Goal: Check status: Check status

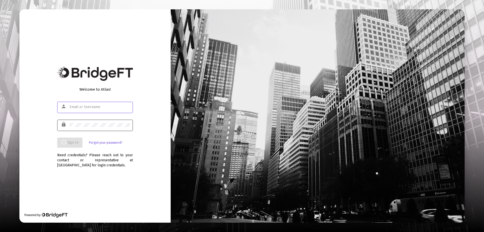
type input "[PERSON_NAME][EMAIL_ADDRESS][DOMAIN_NAME]"
click at [39, 132] on div "Welcome to Atlas! person [PERSON_NAME][EMAIL_ADDRESS][DOMAIN_NAME] lock Sign In…" at bounding box center [94, 115] width 151 height 213
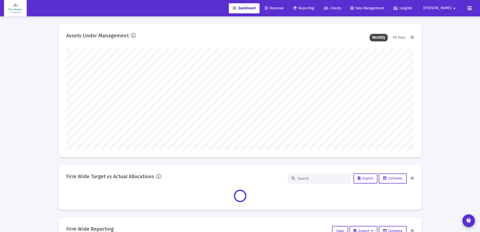
scroll to position [101, 348]
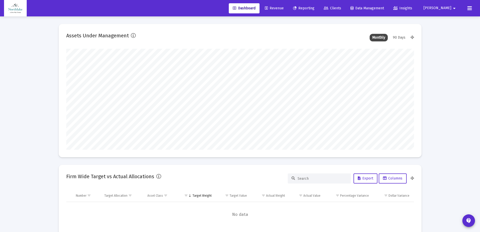
type input "[DATE]"
click at [315, 8] on span "Reporting" at bounding box center [303, 8] width 21 height 4
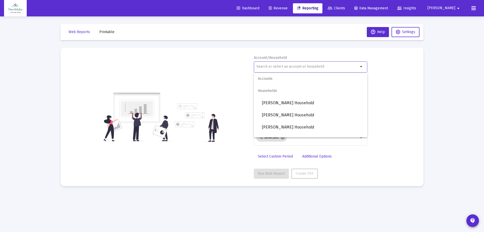
click at [290, 66] on input "text" at bounding box center [307, 67] width 102 height 4
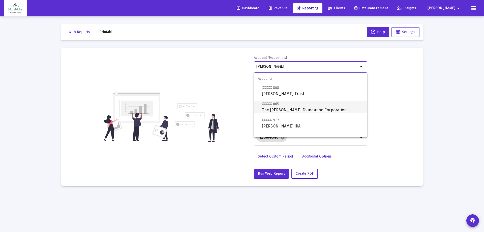
click at [300, 109] on span "XXXXX 665 The [PERSON_NAME] Foundation Corporation" at bounding box center [312, 107] width 101 height 12
type input "The [PERSON_NAME] Foundation Corporation"
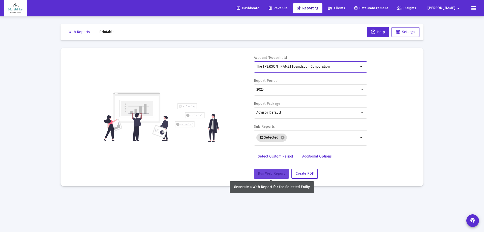
click at [274, 171] on button "Run Web Report" at bounding box center [271, 173] width 35 height 10
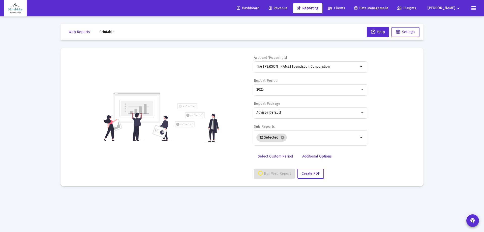
select select "View all"
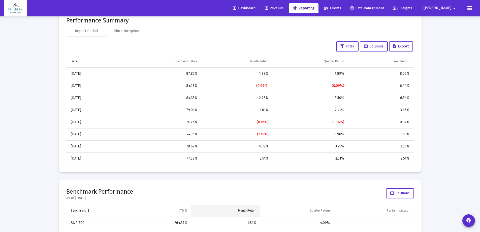
scroll to position [328, 0]
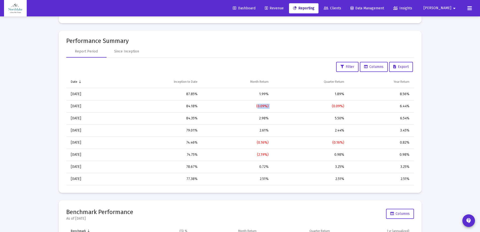
drag, startPoint x: 248, startPoint y: 105, endPoint x: 287, endPoint y: 105, distance: 38.6
click at [287, 105] on tr "[DATE] 84.18% (0.09%) (0.09%) 6.44%" at bounding box center [240, 106] width 348 height 12
click at [291, 105] on div "(0.09%)" at bounding box center [310, 106] width 69 height 5
click at [232, 37] on mat-card "Performance Summary Report Period Since Inception Filter Columns Export Date In…" at bounding box center [240, 112] width 363 height 162
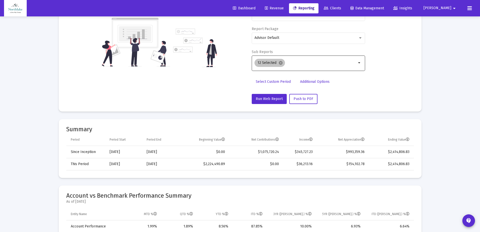
scroll to position [0, 0]
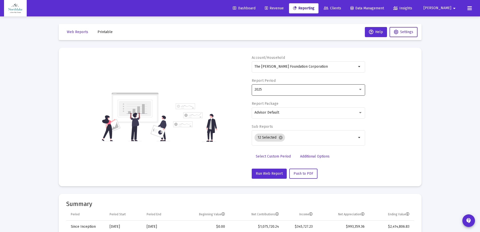
click at [299, 90] on div "2025" at bounding box center [307, 89] width 104 height 4
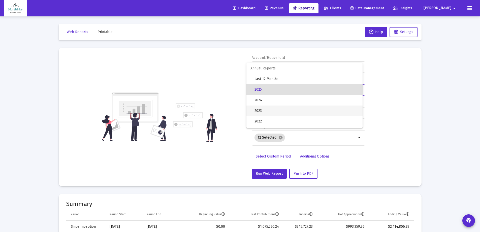
click at [285, 111] on span "2023" at bounding box center [307, 110] width 104 height 11
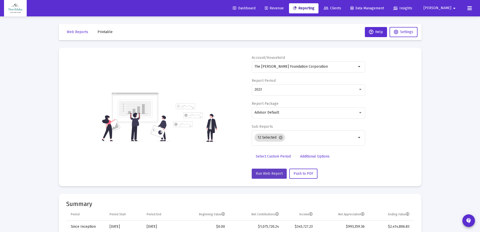
click at [273, 174] on span "Run Web Report" at bounding box center [269, 173] width 27 height 4
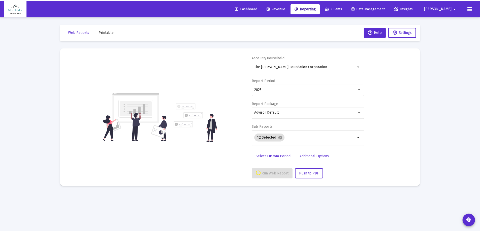
select select "View 1 year"
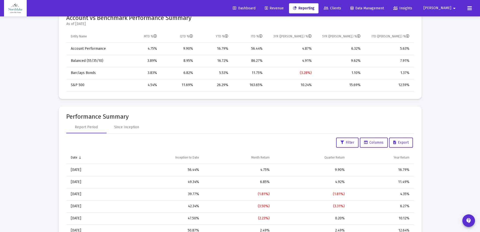
scroll to position [277, 0]
